Goal: Task Accomplishment & Management: Use online tool/utility

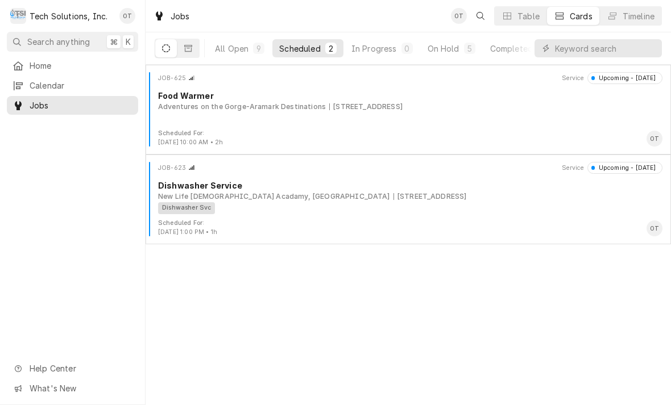
click at [286, 102] on div "Adventures on the Gorge-Aramark Destinations" at bounding box center [242, 107] width 168 height 10
click at [284, 99] on div "Food Warmer" at bounding box center [410, 96] width 504 height 12
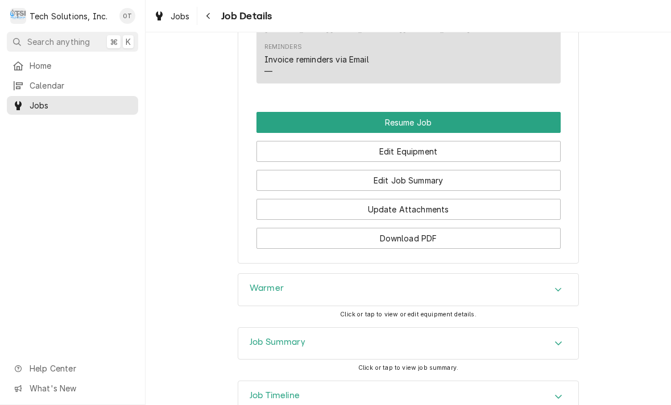
scroll to position [949, 0]
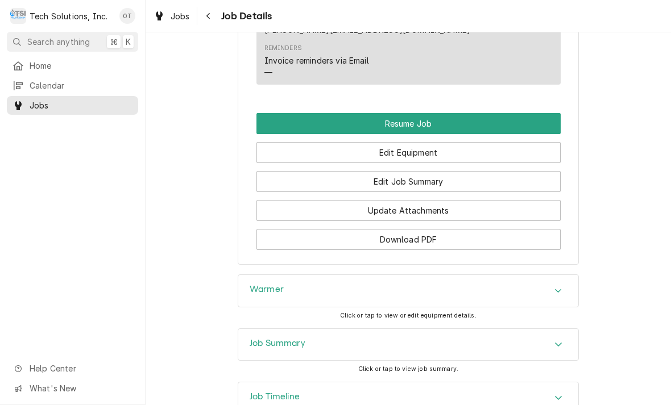
click at [405, 113] on button "Resume Job" at bounding box center [408, 123] width 304 height 21
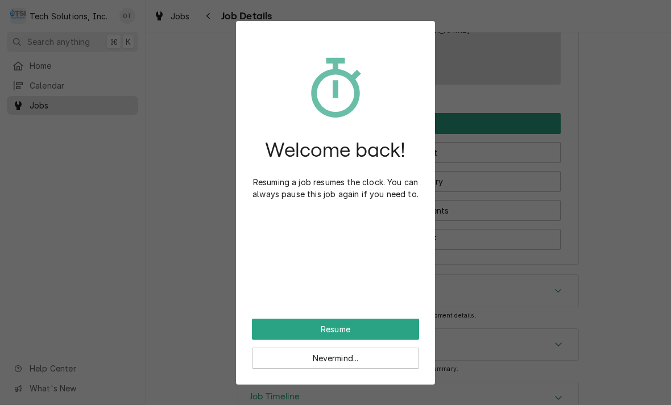
click at [338, 325] on button "Resume" at bounding box center [335, 329] width 167 height 21
click at [342, 321] on button "Resume" at bounding box center [335, 329] width 167 height 21
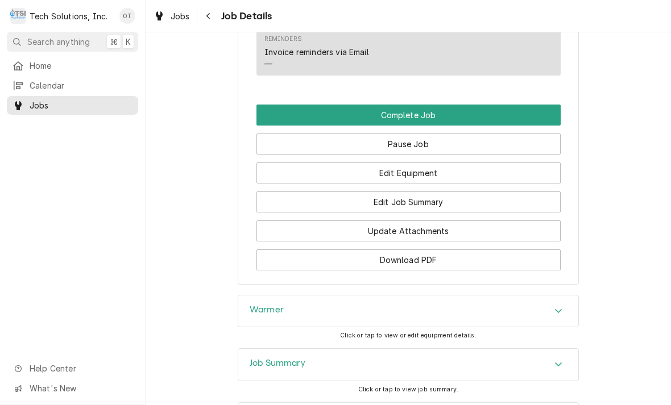
scroll to position [920, 0]
